Goal: Information Seeking & Learning: Compare options

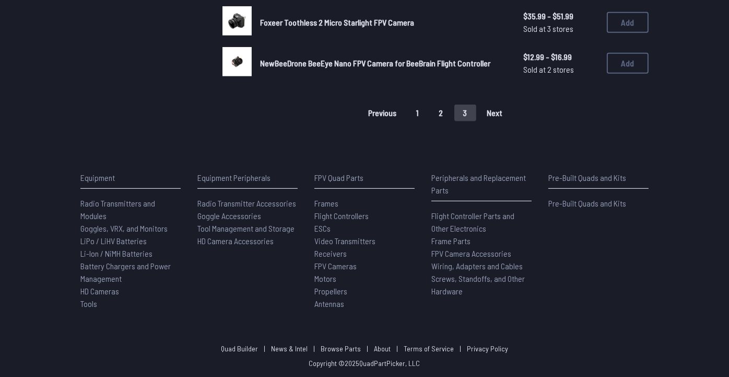
scroll to position [678, 0]
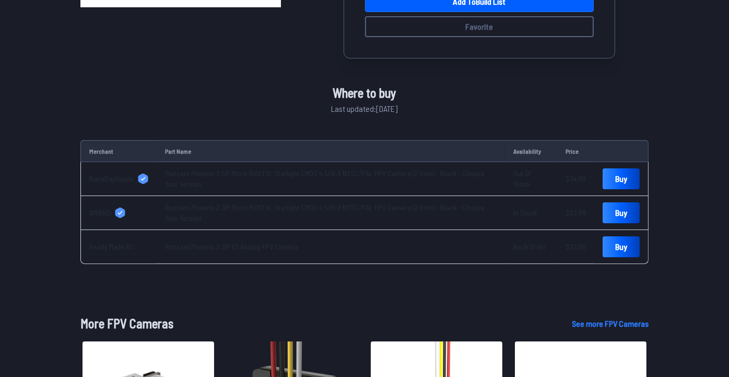
scroll to position [203, 0]
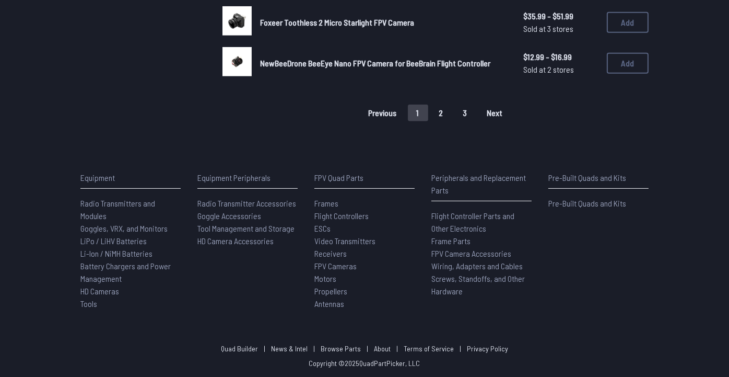
scroll to position [836, 0]
click at [428, 115] on button "1" at bounding box center [418, 112] width 20 height 17
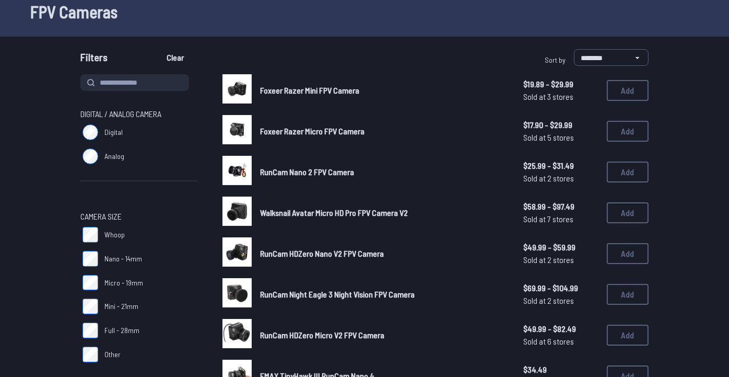
scroll to position [0, 0]
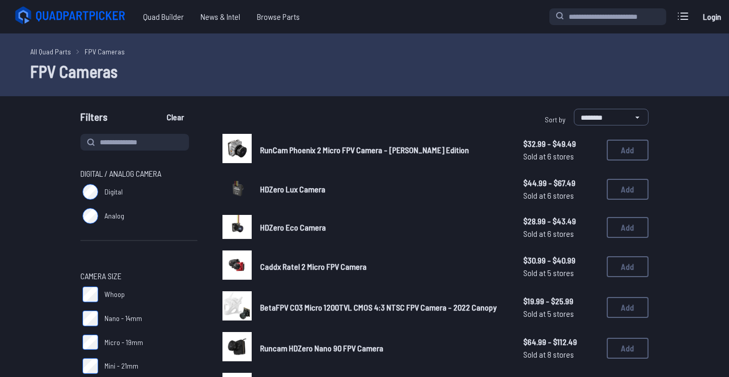
scroll to position [52, 0]
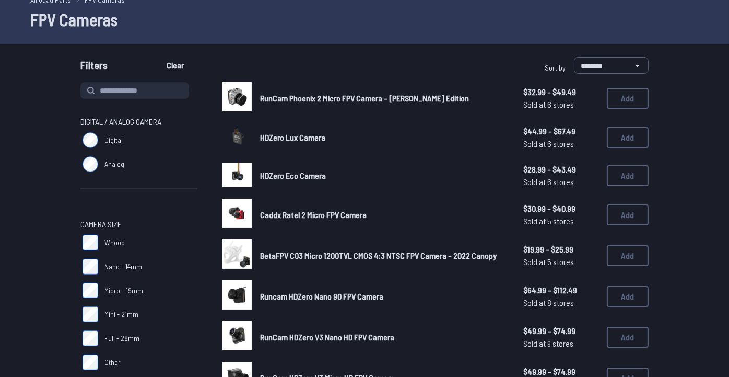
click at [314, 219] on span "Caddx Ratel 2 Micro FPV Camera" at bounding box center [313, 214] width 107 height 10
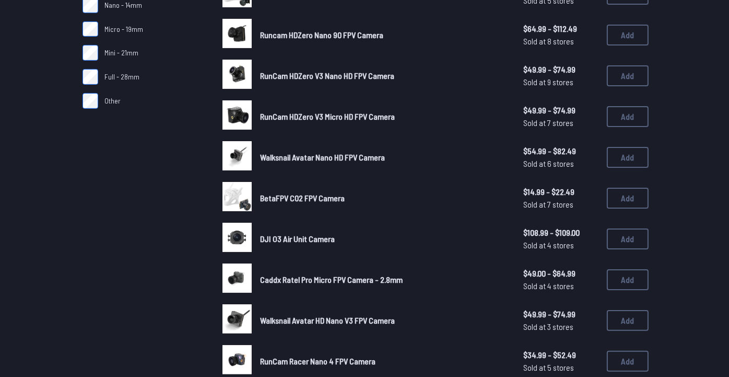
scroll to position [366, 0]
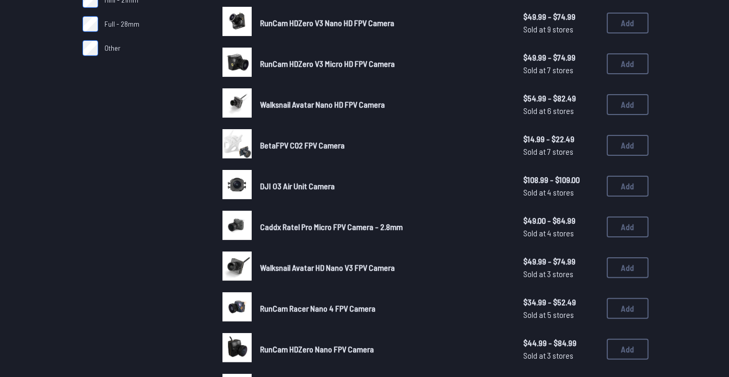
click at [336, 109] on span "Walksnail Avatar Nano HD FPV Camera" at bounding box center [322, 104] width 125 height 10
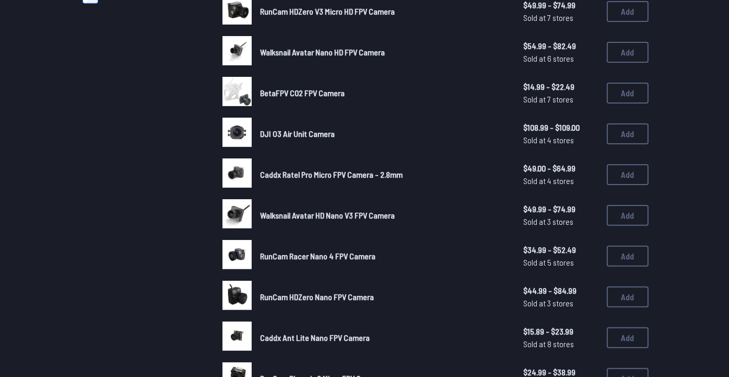
click at [325, 98] on span "BetaFPV C02 FPV Camera" at bounding box center [302, 93] width 85 height 10
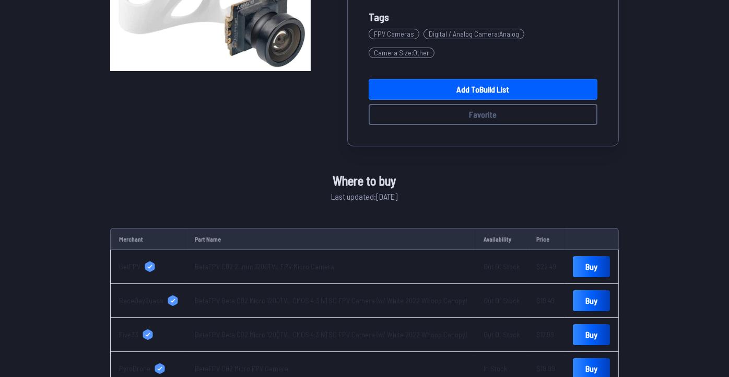
scroll to position [209, 0]
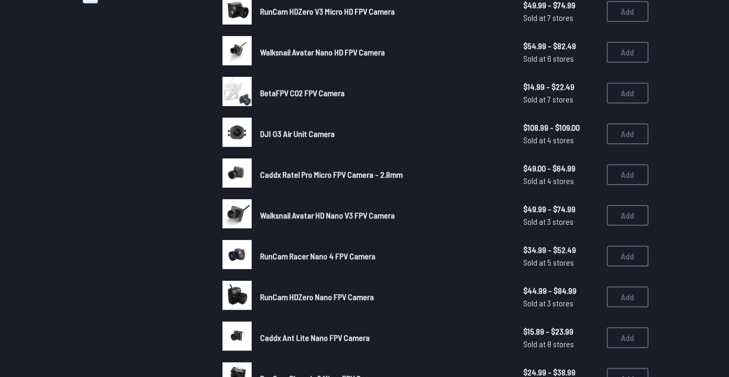
scroll to position [470, 0]
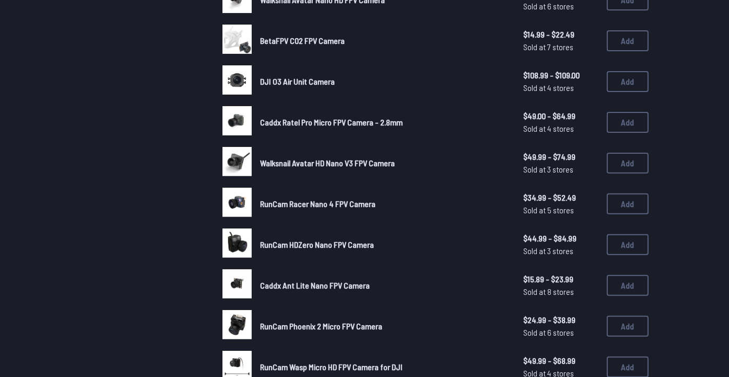
click at [319, 86] on span "DJI O3 Air Unit Camera" at bounding box center [297, 81] width 75 height 10
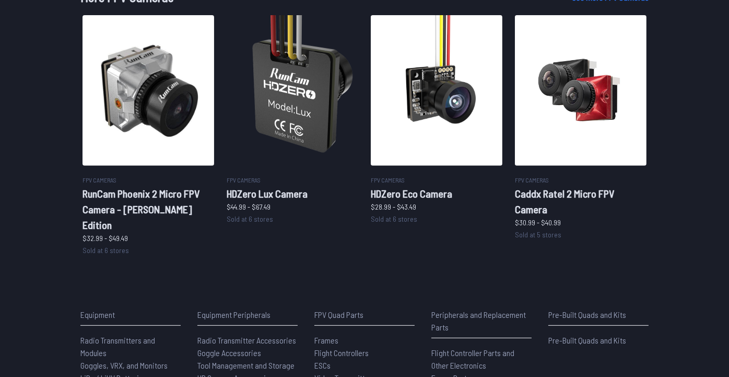
scroll to position [627, 0]
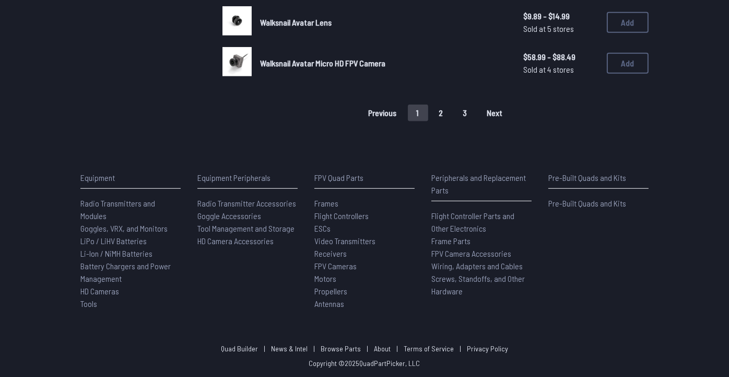
scroll to position [888, 0]
click at [452, 121] on button "2" at bounding box center [441, 112] width 22 height 17
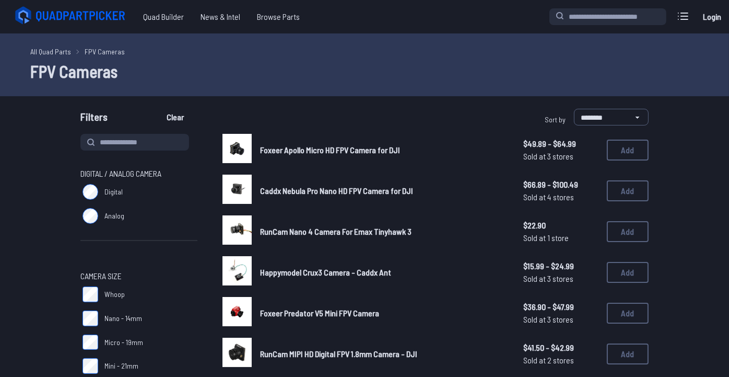
click at [319, 155] on span "Foxeer Apollo Micro HD FPV Camera for DJI" at bounding box center [330, 150] width 140 height 10
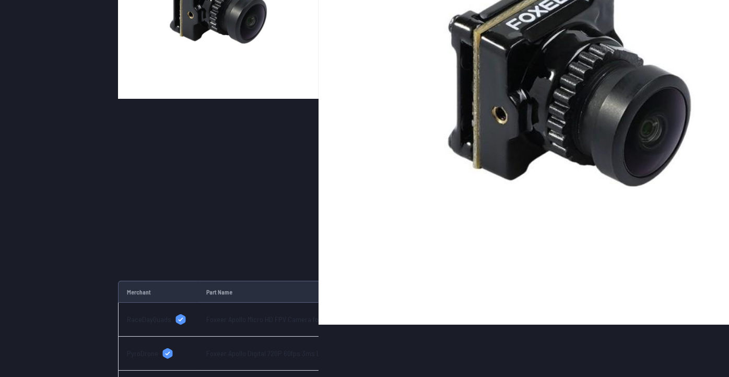
scroll to position [261, 0]
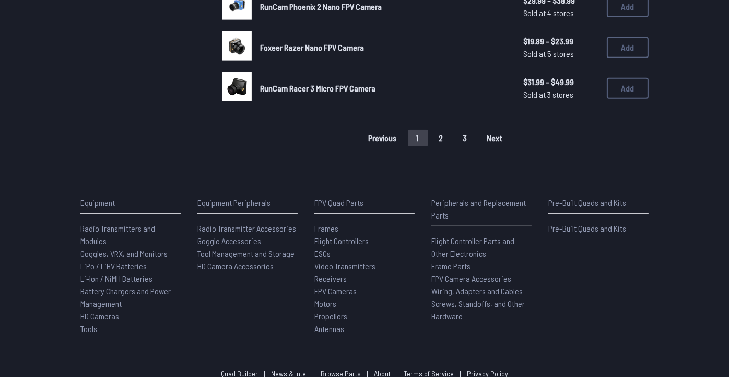
scroll to position [888, 0]
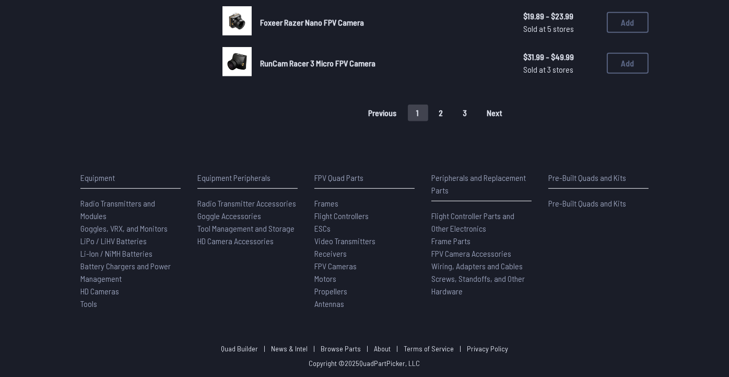
click at [452, 121] on button "2" at bounding box center [441, 112] width 22 height 17
click at [476, 121] on button "3" at bounding box center [465, 112] width 22 height 17
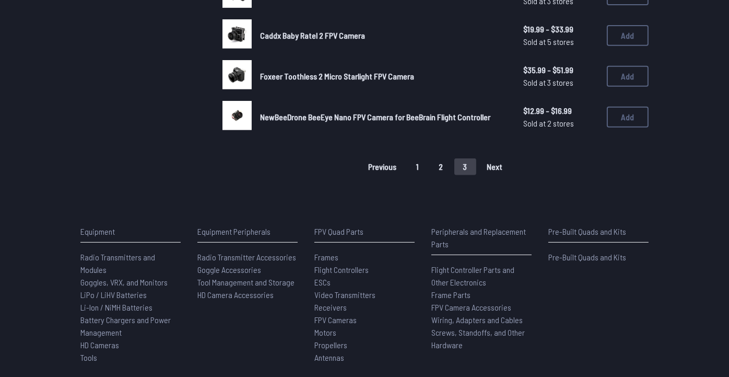
scroll to position [627, 0]
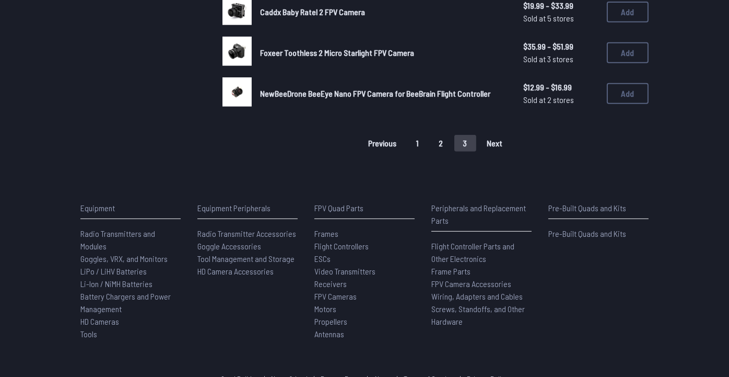
click at [325, 98] on span "NewBeeDrone BeeEye Nano FPV Camera for BeeBrain Flight Controller" at bounding box center [375, 93] width 230 height 10
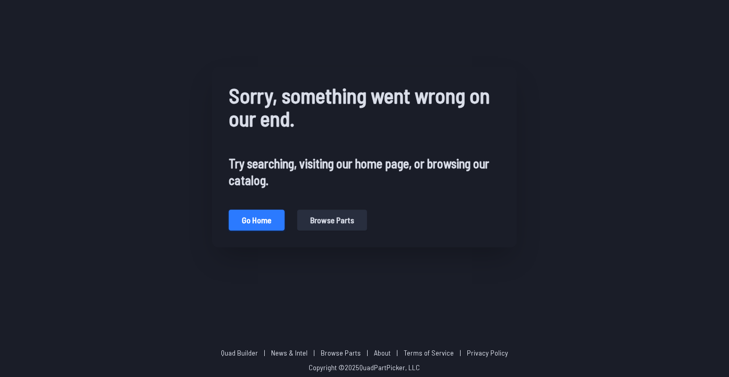
click at [229, 230] on button "Go home" at bounding box center [257, 219] width 56 height 21
